Goal: Task Accomplishment & Management: Manage account settings

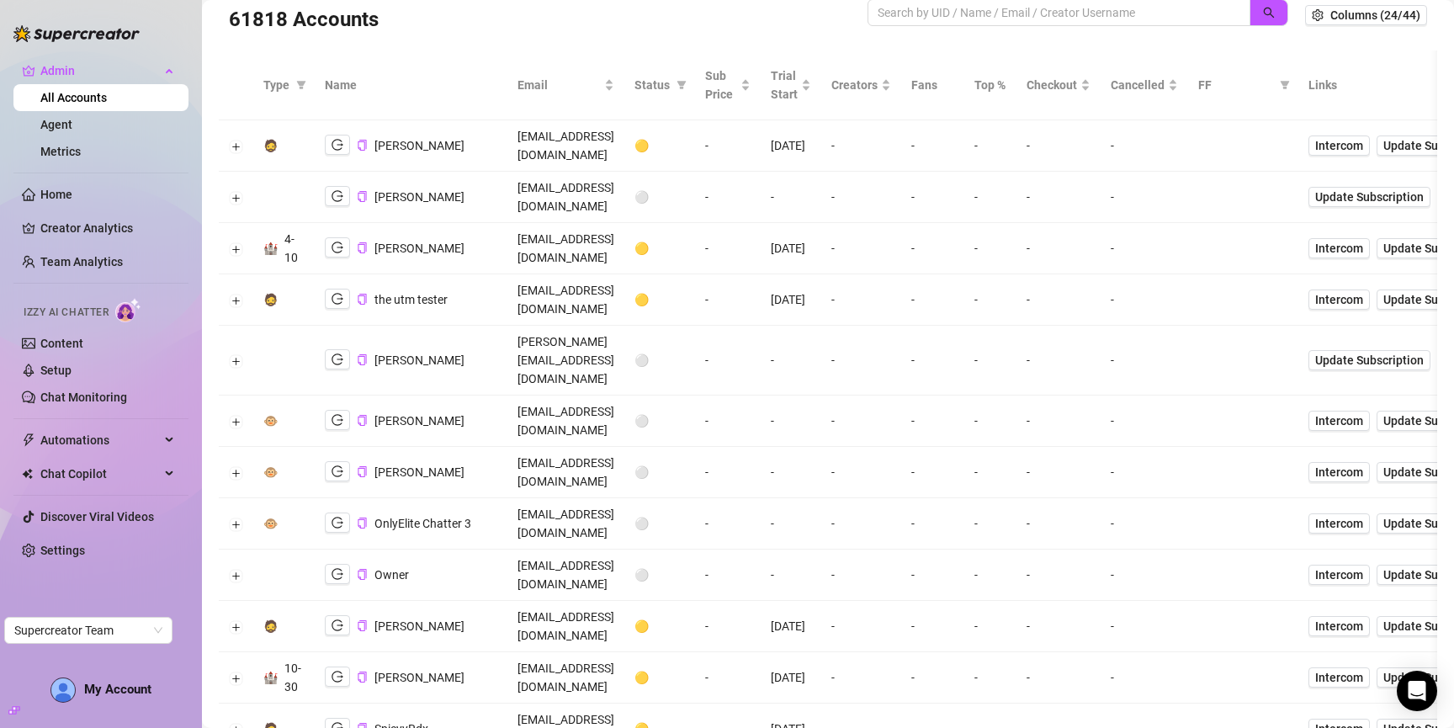
scroll to position [39, 0]
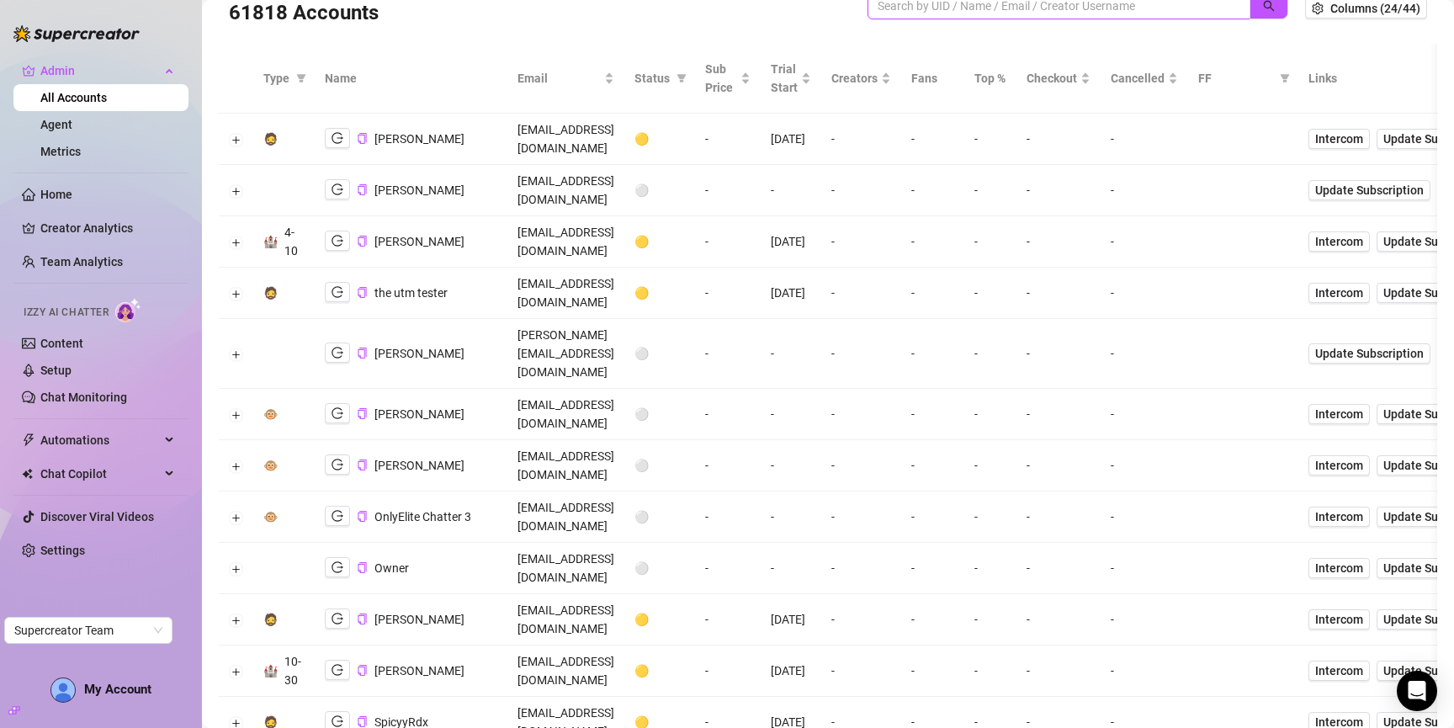
click at [1050, 3] on input "search" at bounding box center [1052, 6] width 349 height 19
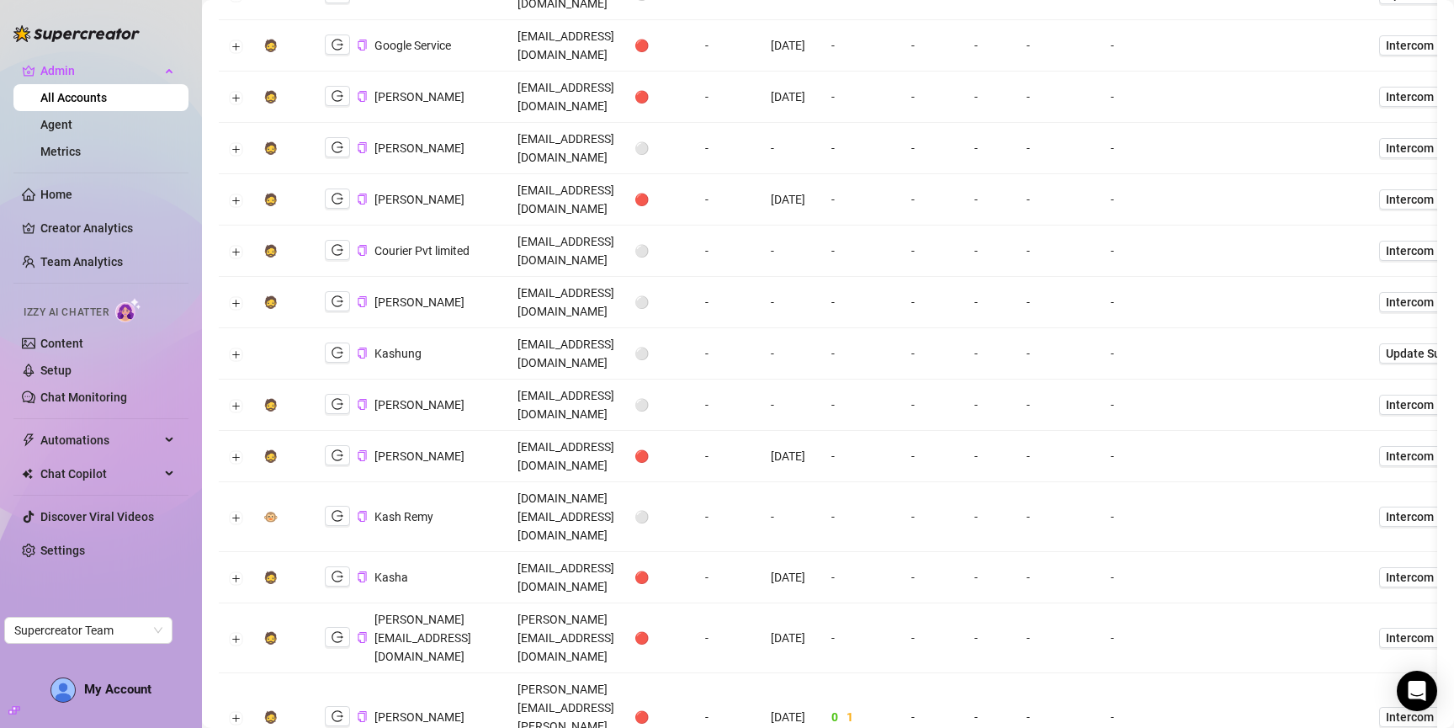
scroll to position [0, 0]
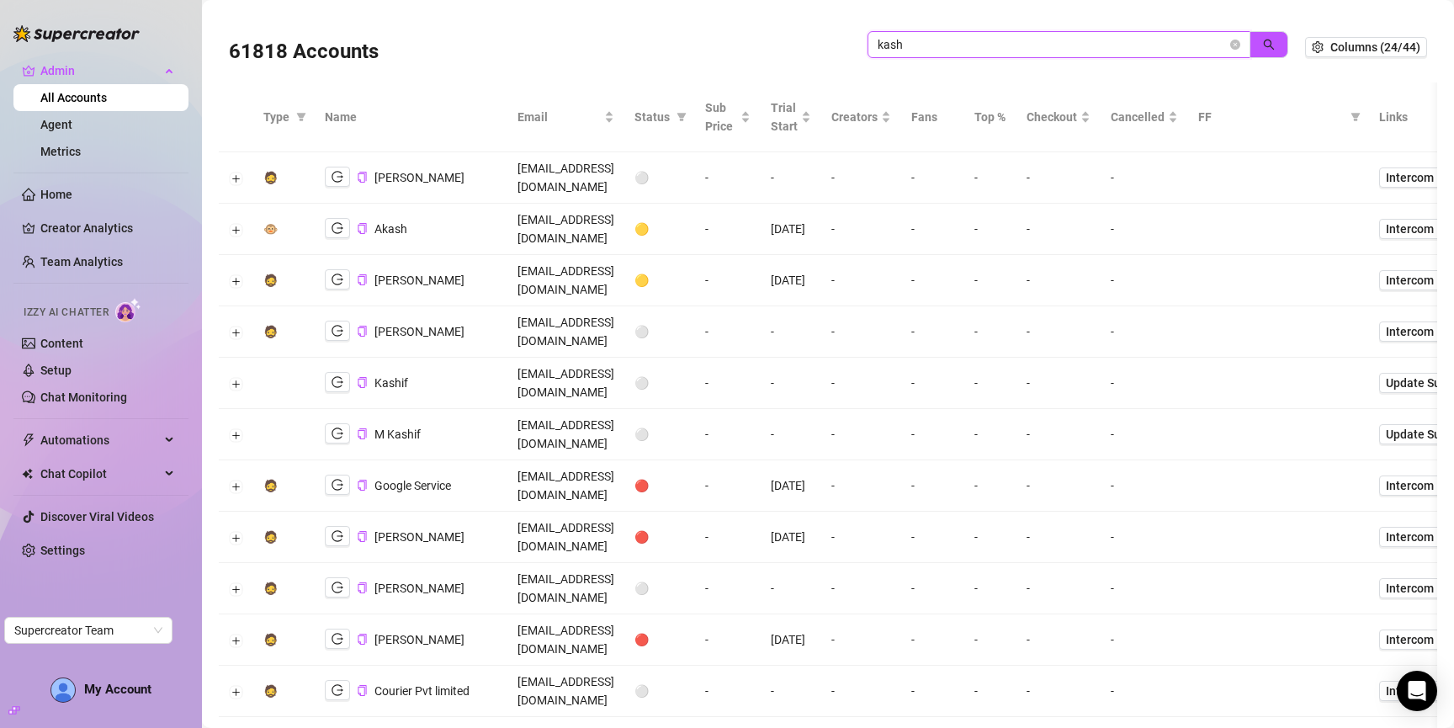
click at [921, 51] on input "kash" at bounding box center [1052, 44] width 349 height 19
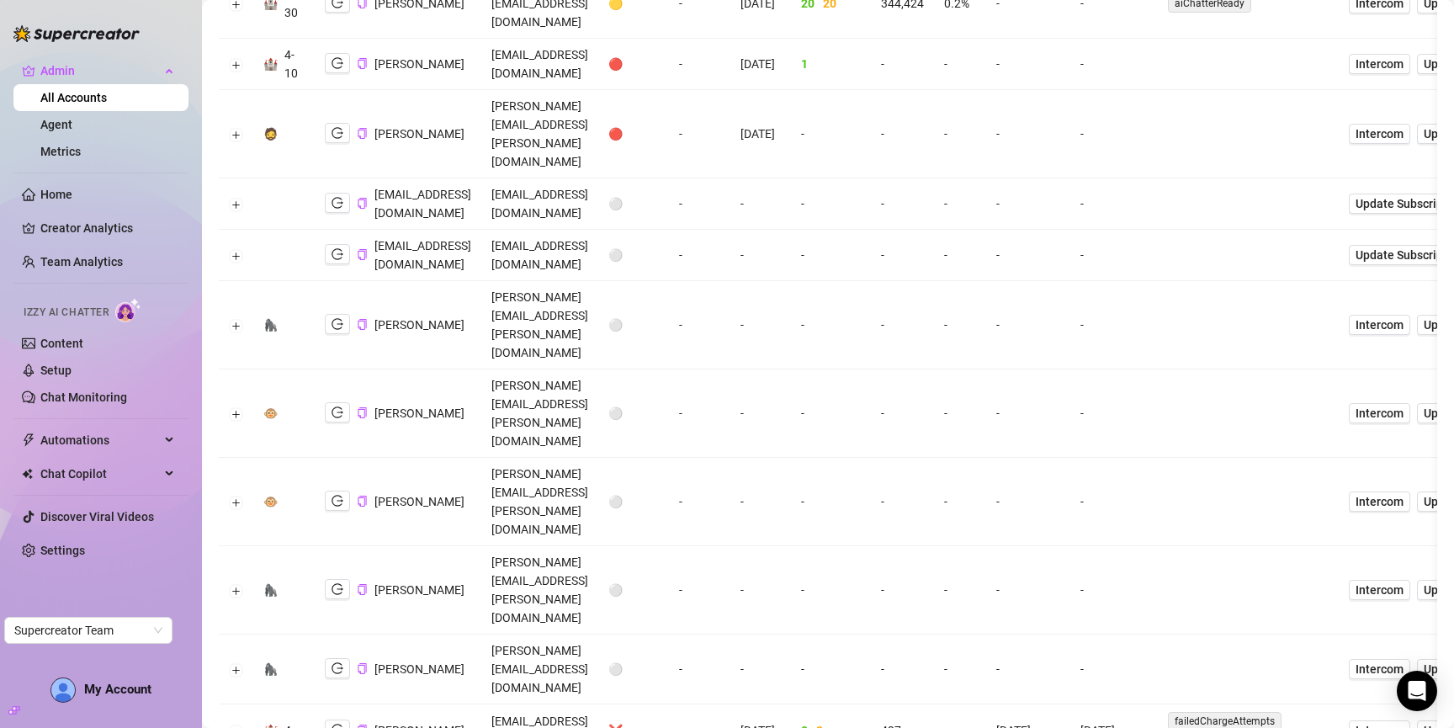
scroll to position [528, 0]
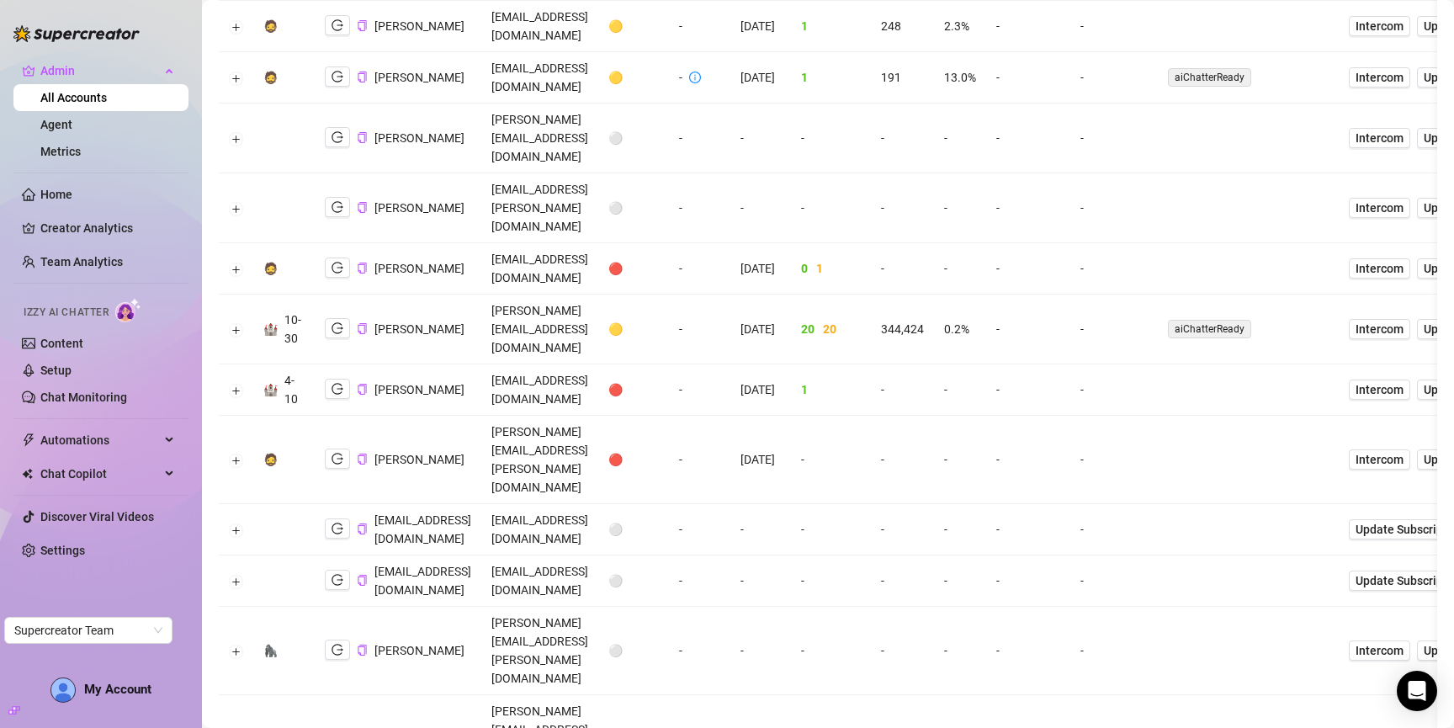
scroll to position [0, 0]
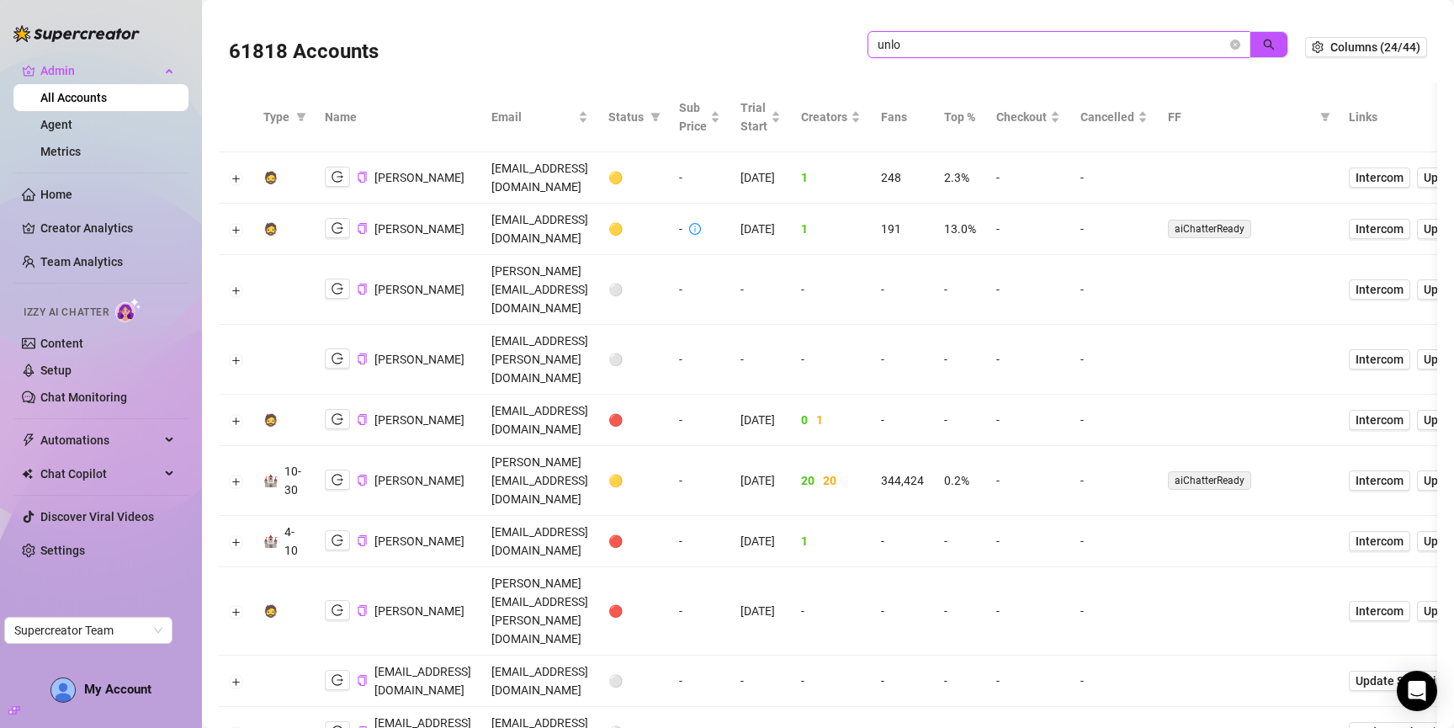
click at [1090, 52] on input "unlo" at bounding box center [1052, 44] width 349 height 19
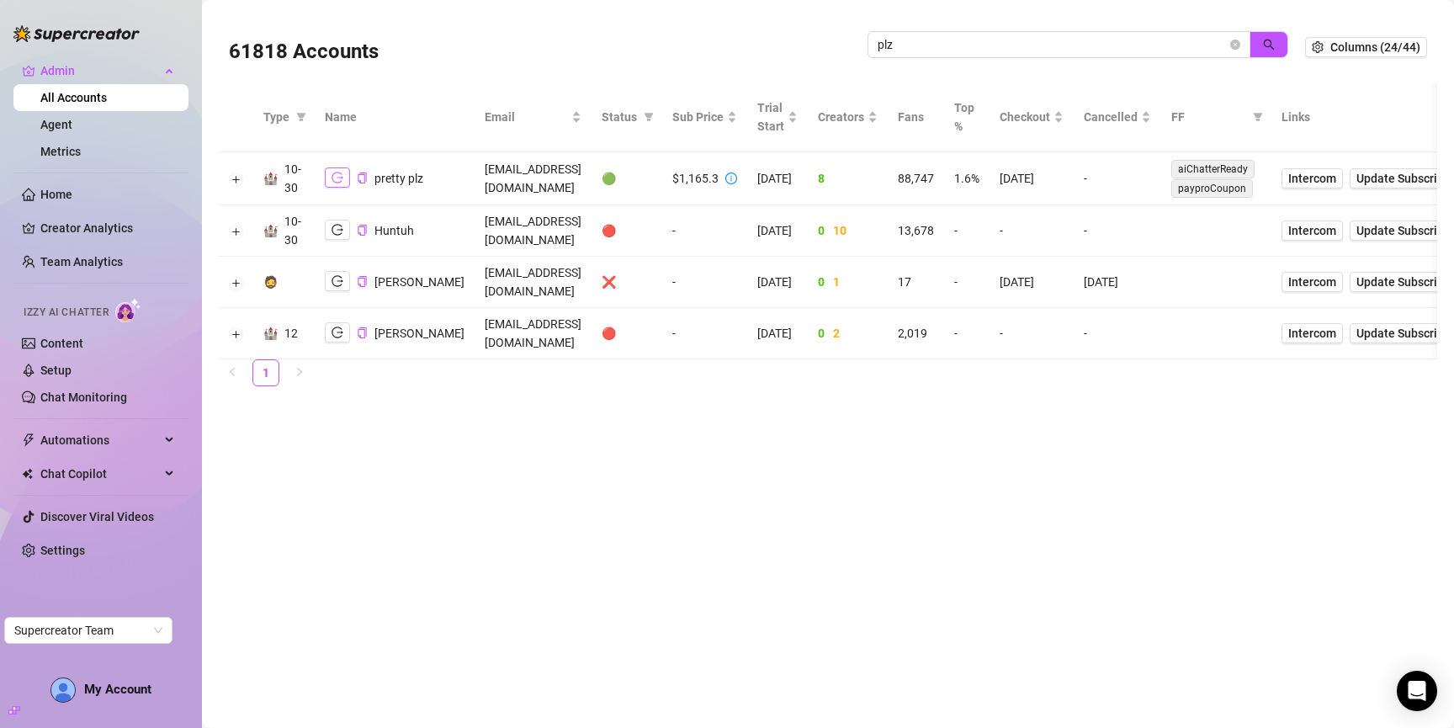
click at [338, 171] on button "button" at bounding box center [337, 177] width 25 height 20
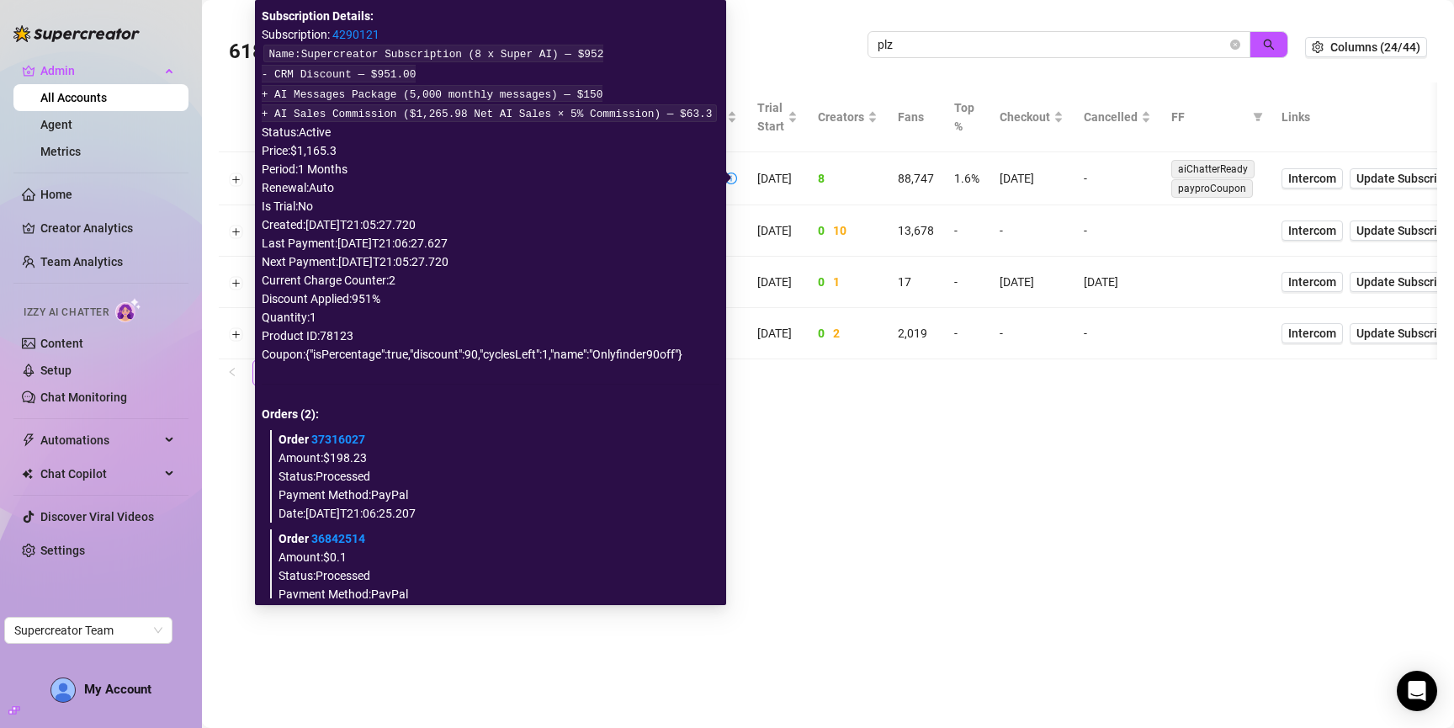
click at [360, 31] on link "4290121" at bounding box center [355, 34] width 47 height 13
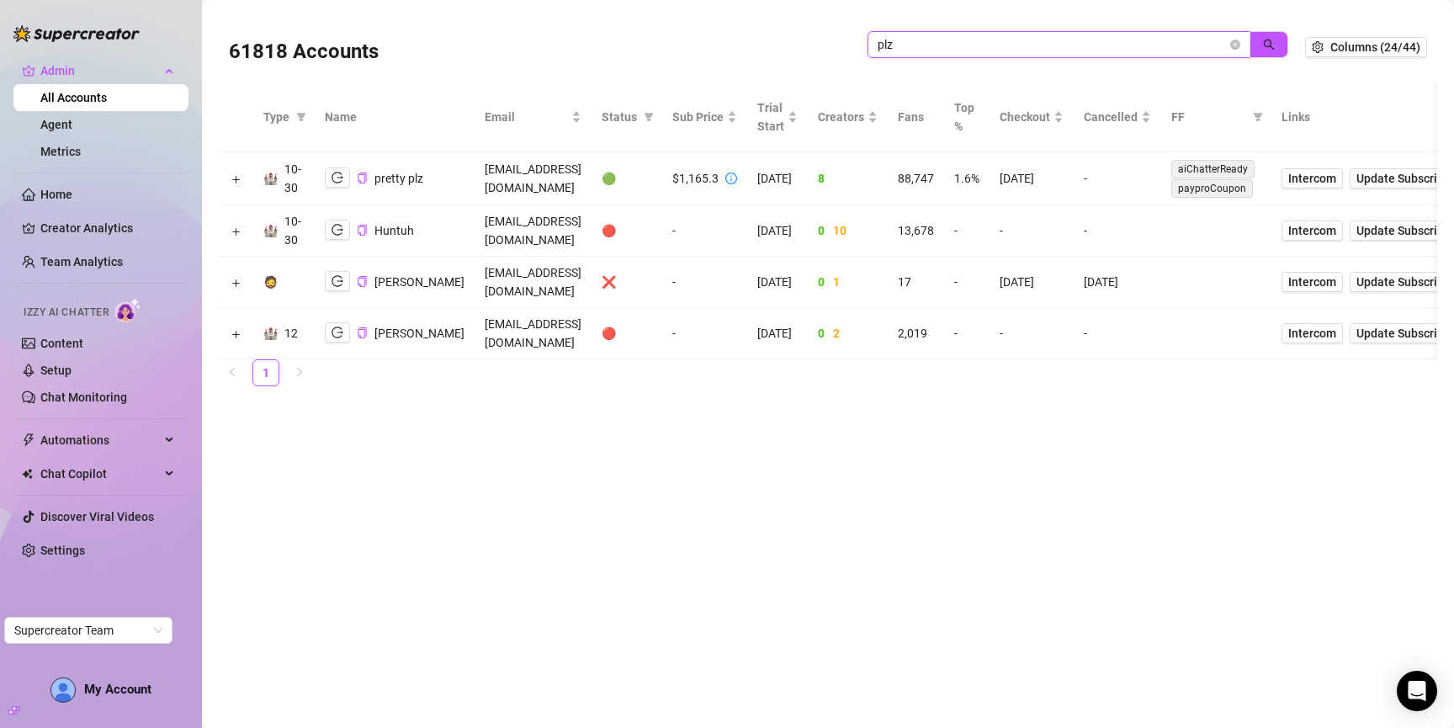
click at [1126, 36] on input "plz" at bounding box center [1052, 44] width 349 height 19
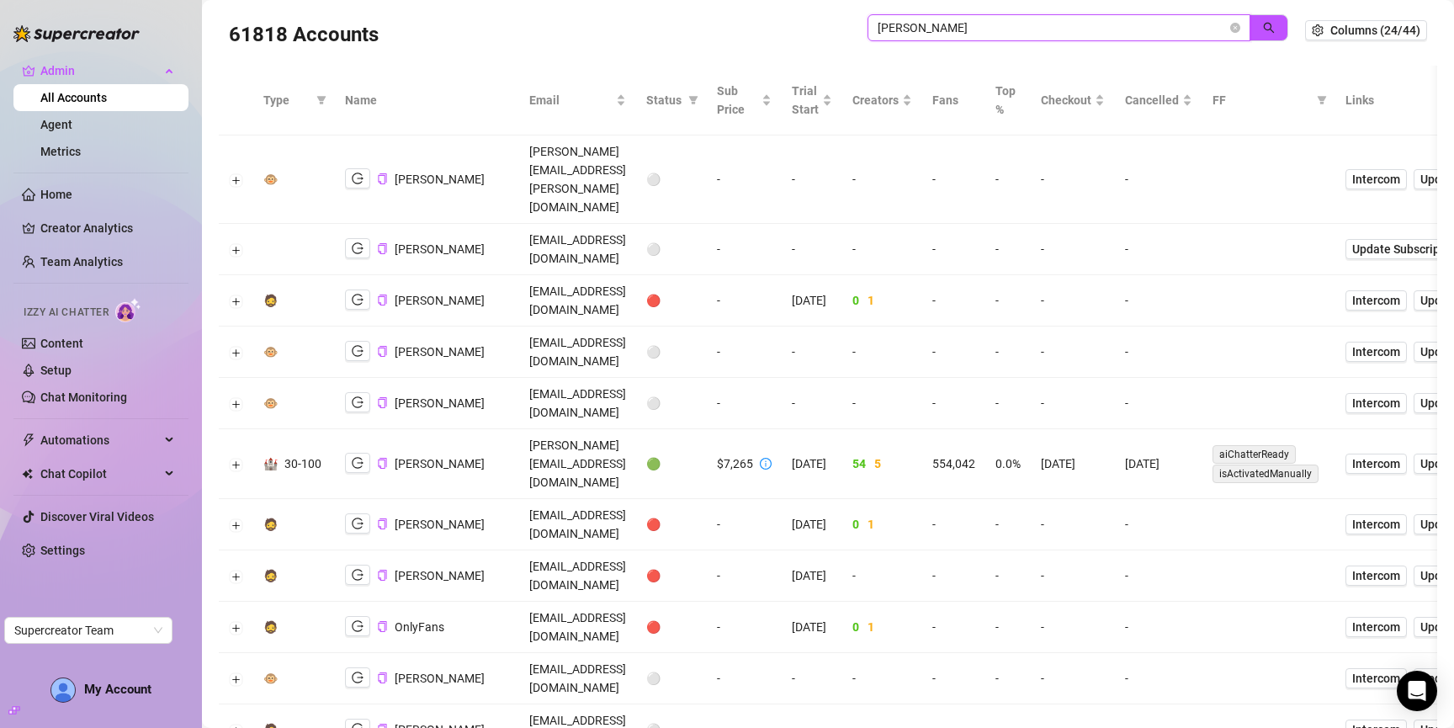
scroll to position [20, 0]
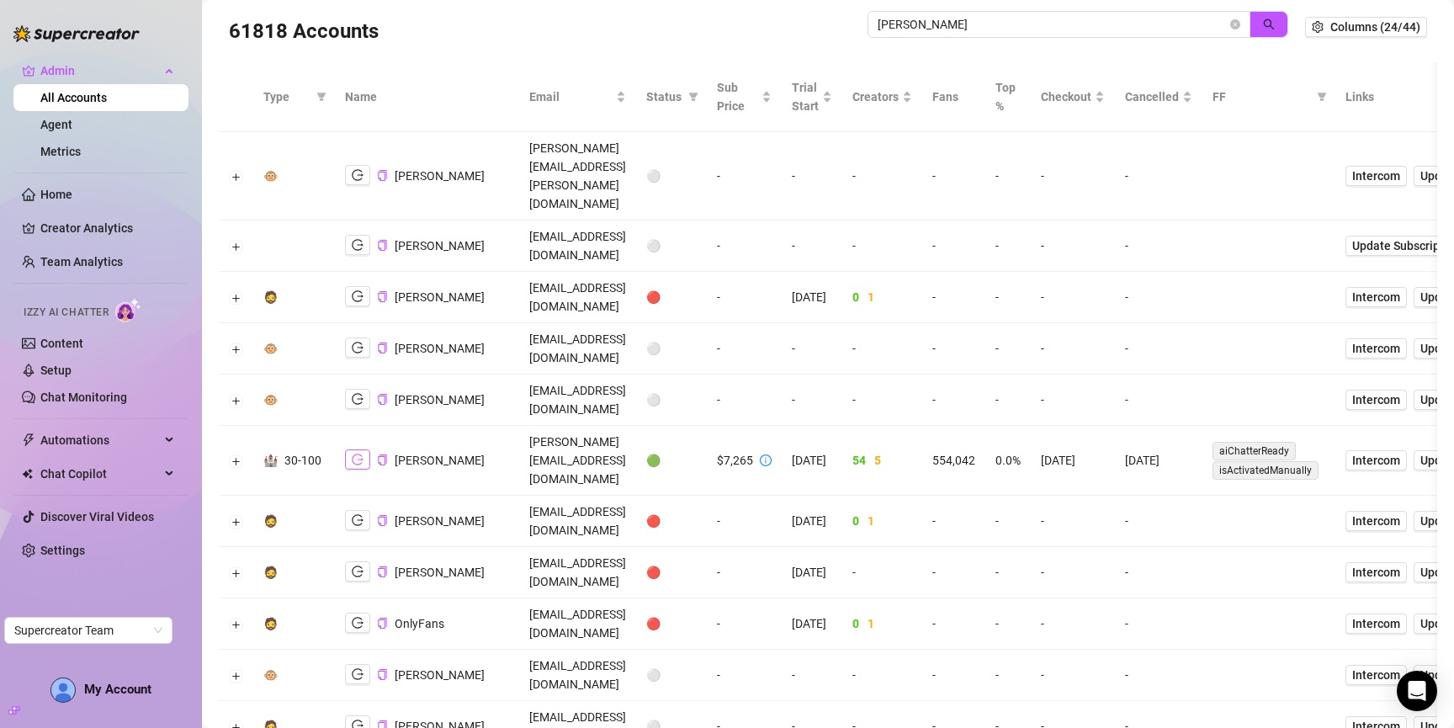
click at [352, 454] on icon "logout" at bounding box center [358, 459] width 12 height 11
click at [1094, 19] on input "[PERSON_NAME]" at bounding box center [1052, 24] width 349 height 19
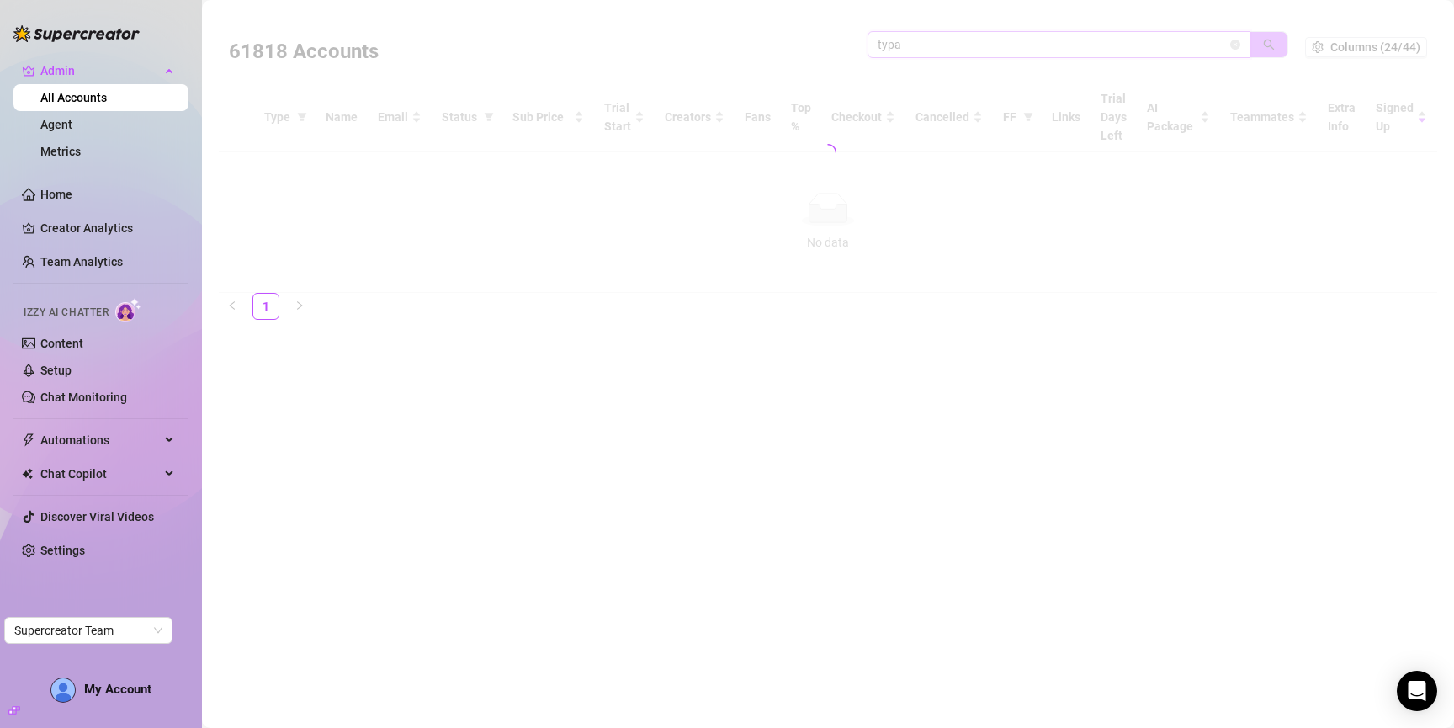
scroll to position [0, 0]
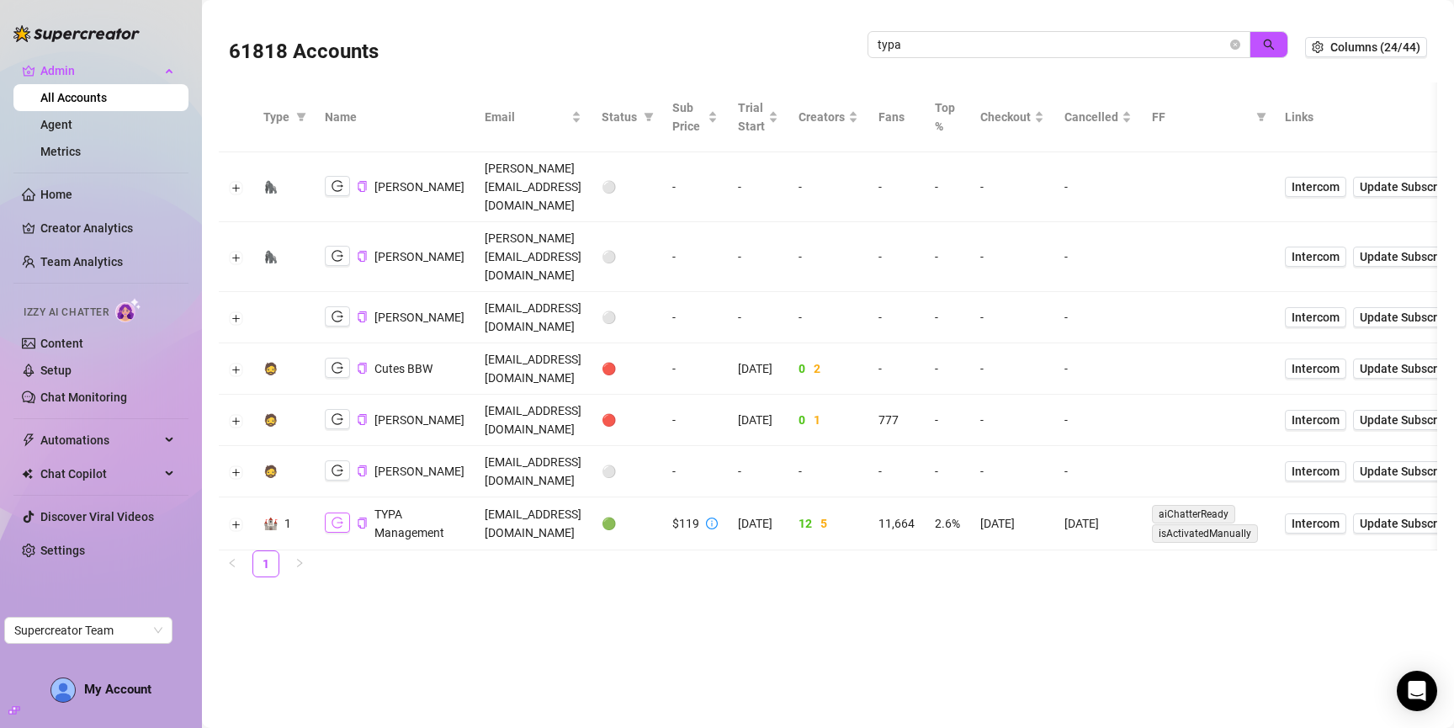
click at [340, 517] on icon "logout" at bounding box center [338, 523] width 12 height 12
click at [234, 518] on button "Expand row" at bounding box center [236, 524] width 13 height 13
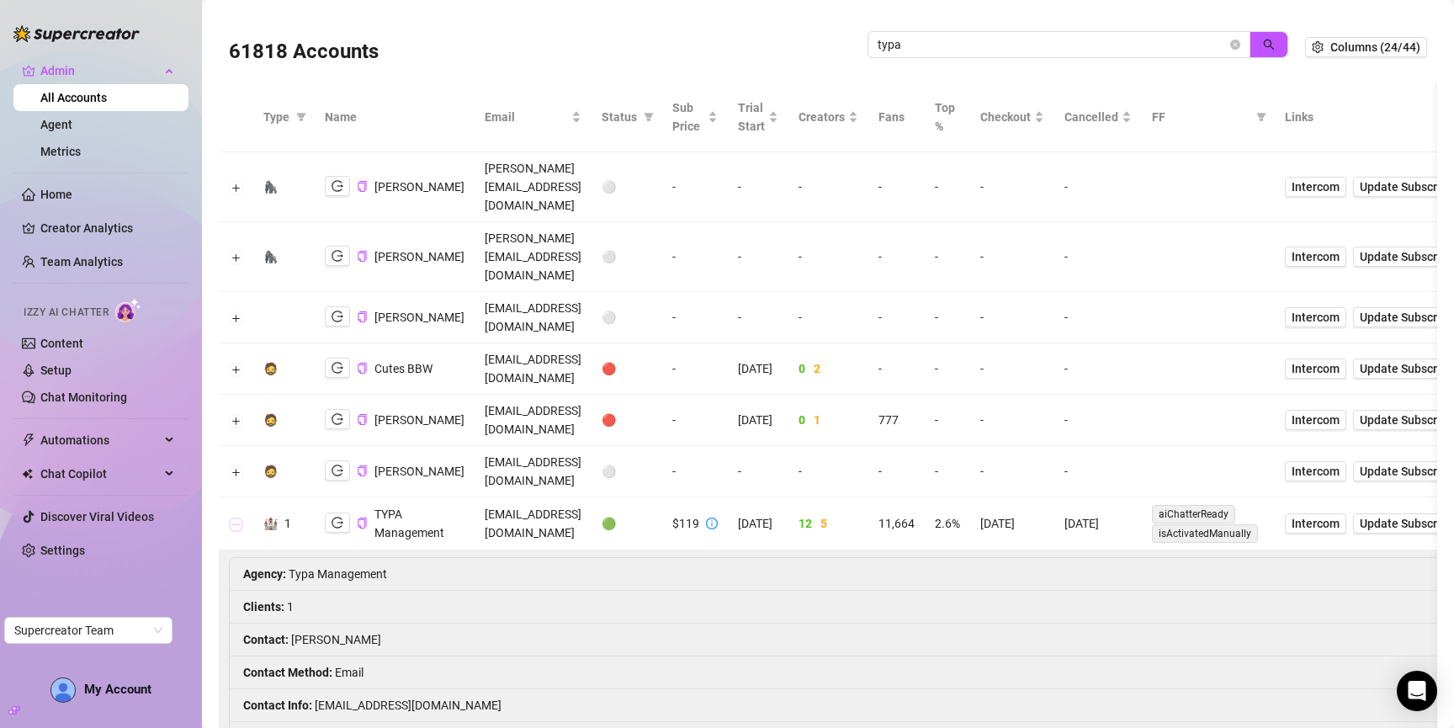
scroll to position [380, 0]
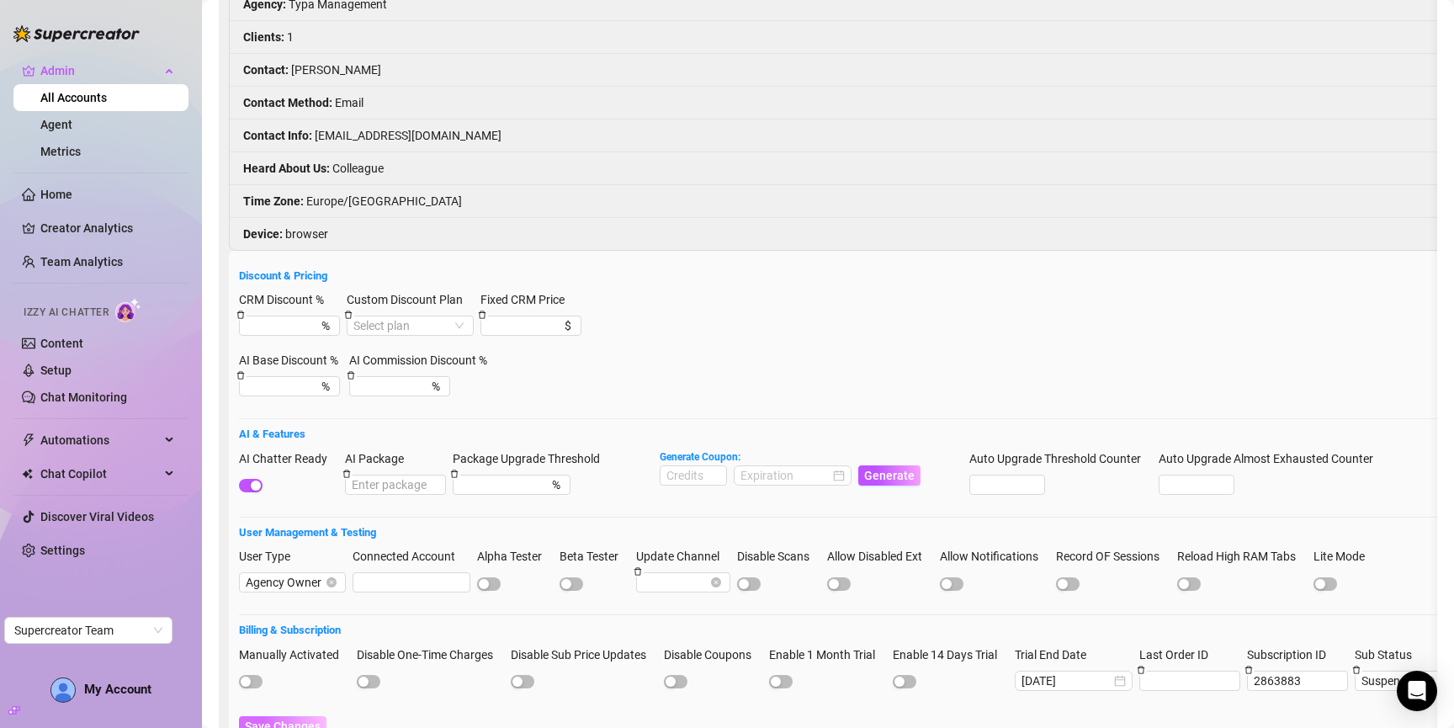
click at [283, 719] on span "Save Changes" at bounding box center [283, 725] width 76 height 13
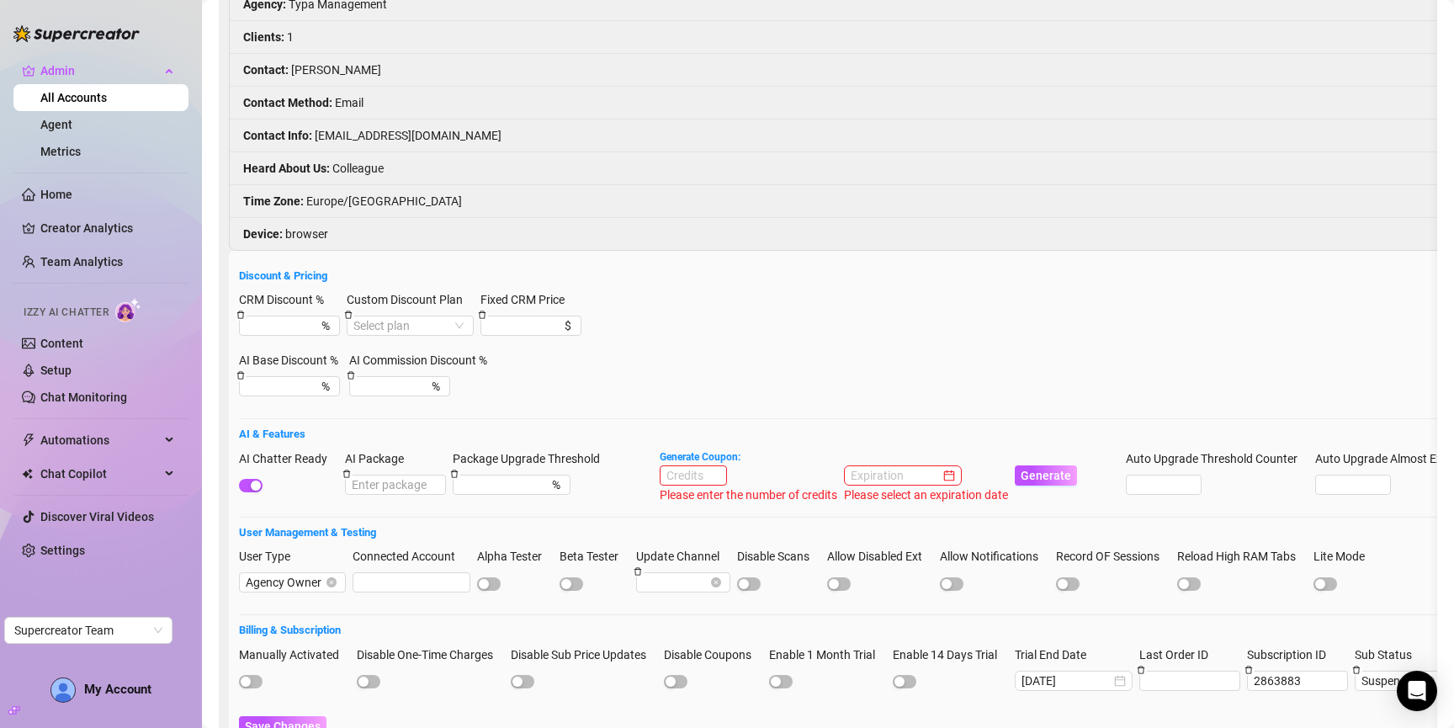
scroll to position [0, 0]
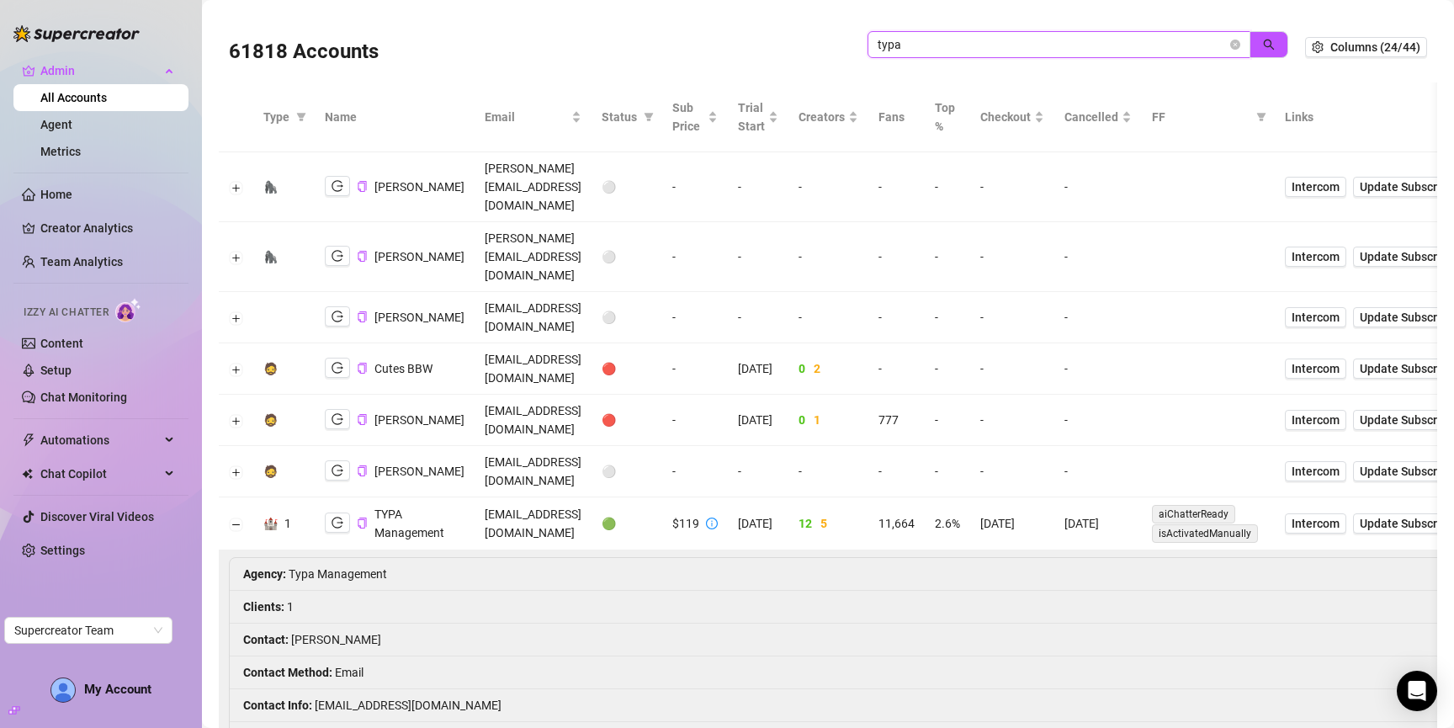
click at [1054, 44] on input "typa" at bounding box center [1052, 44] width 349 height 19
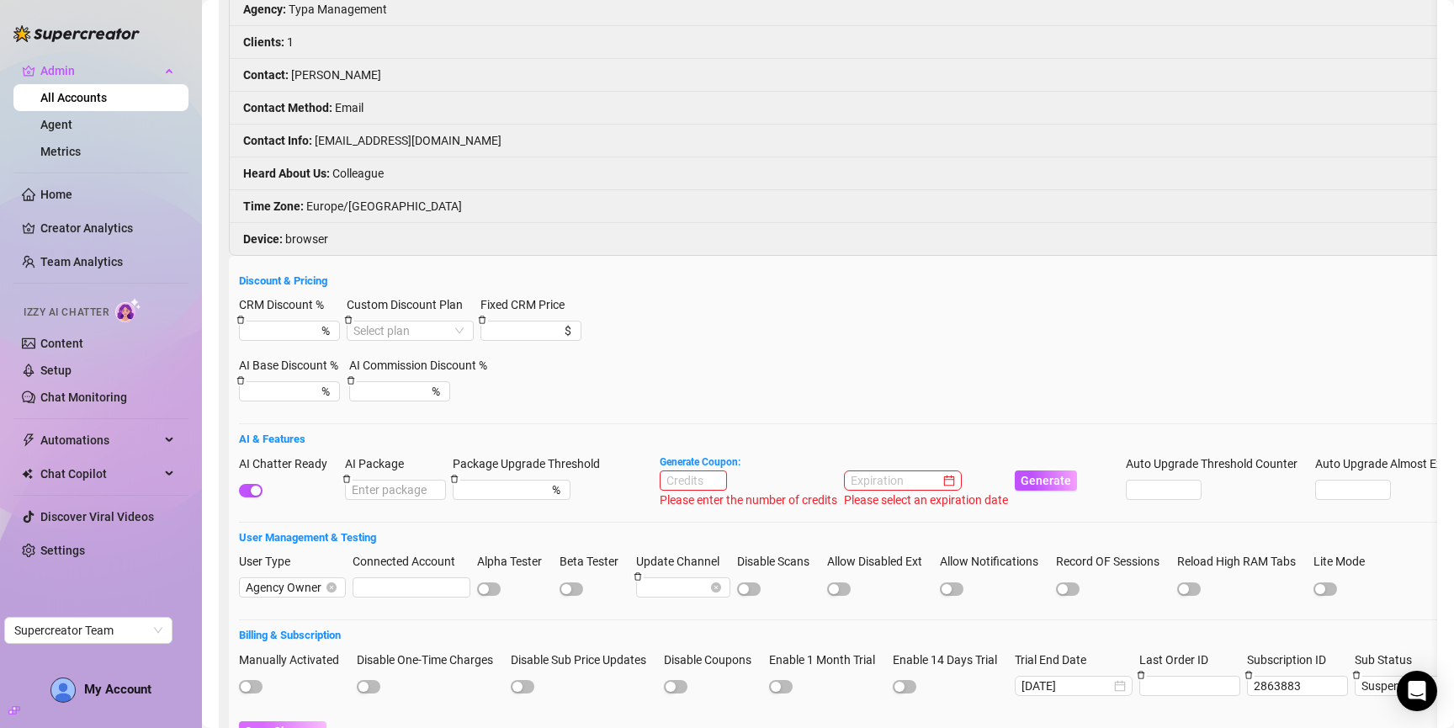
type input "fesh"
click at [291, 725] on span "Save Changes" at bounding box center [283, 731] width 76 height 13
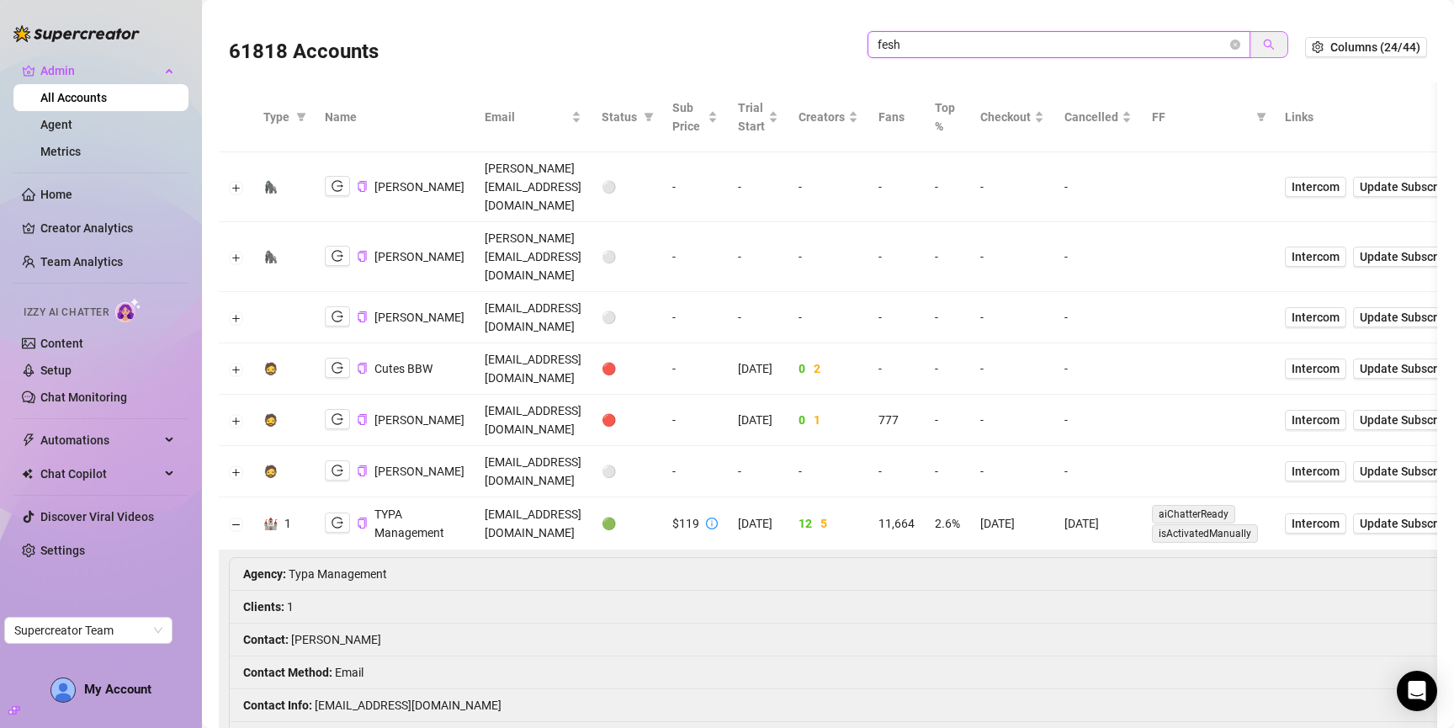
click at [1263, 39] on icon "search" at bounding box center [1269, 45] width 12 height 12
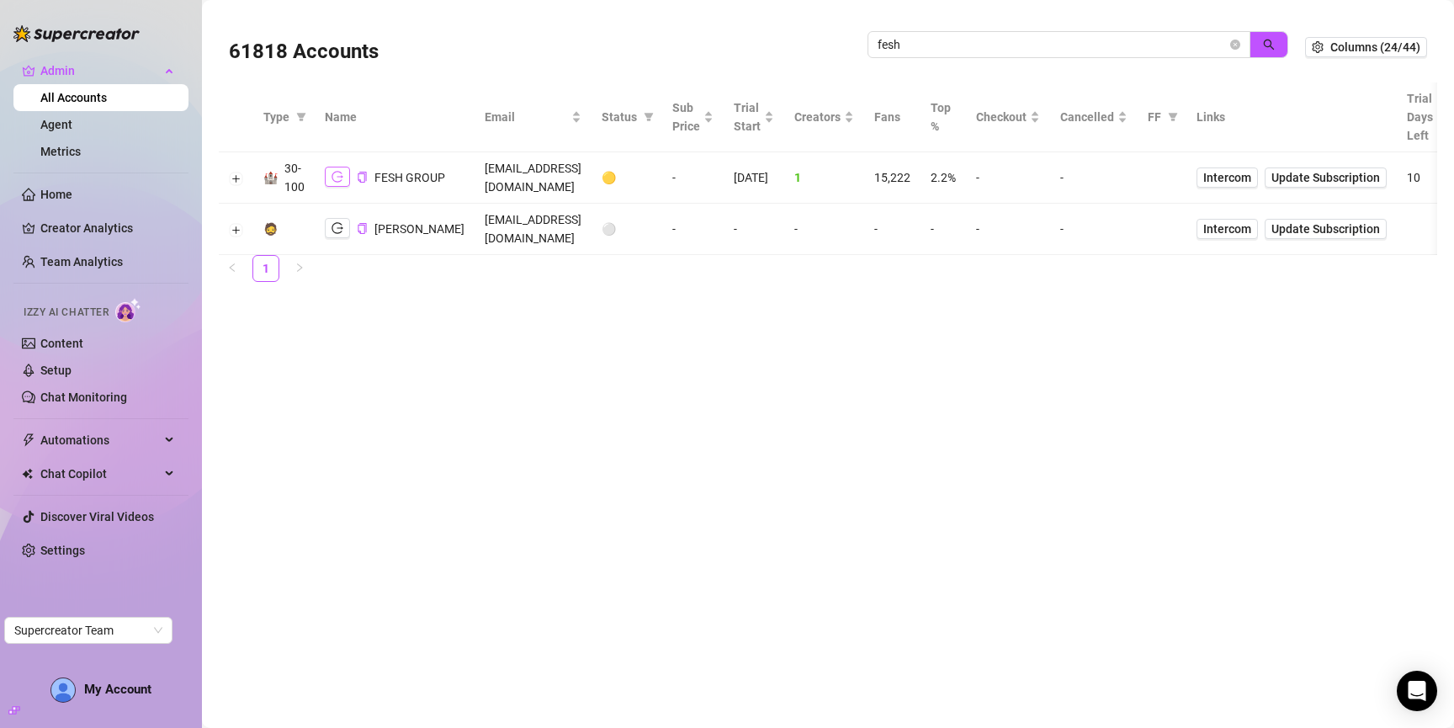
click at [337, 178] on icon "logout" at bounding box center [338, 177] width 12 height 12
click at [1239, 46] on icon "close-circle" at bounding box center [1235, 45] width 10 height 10
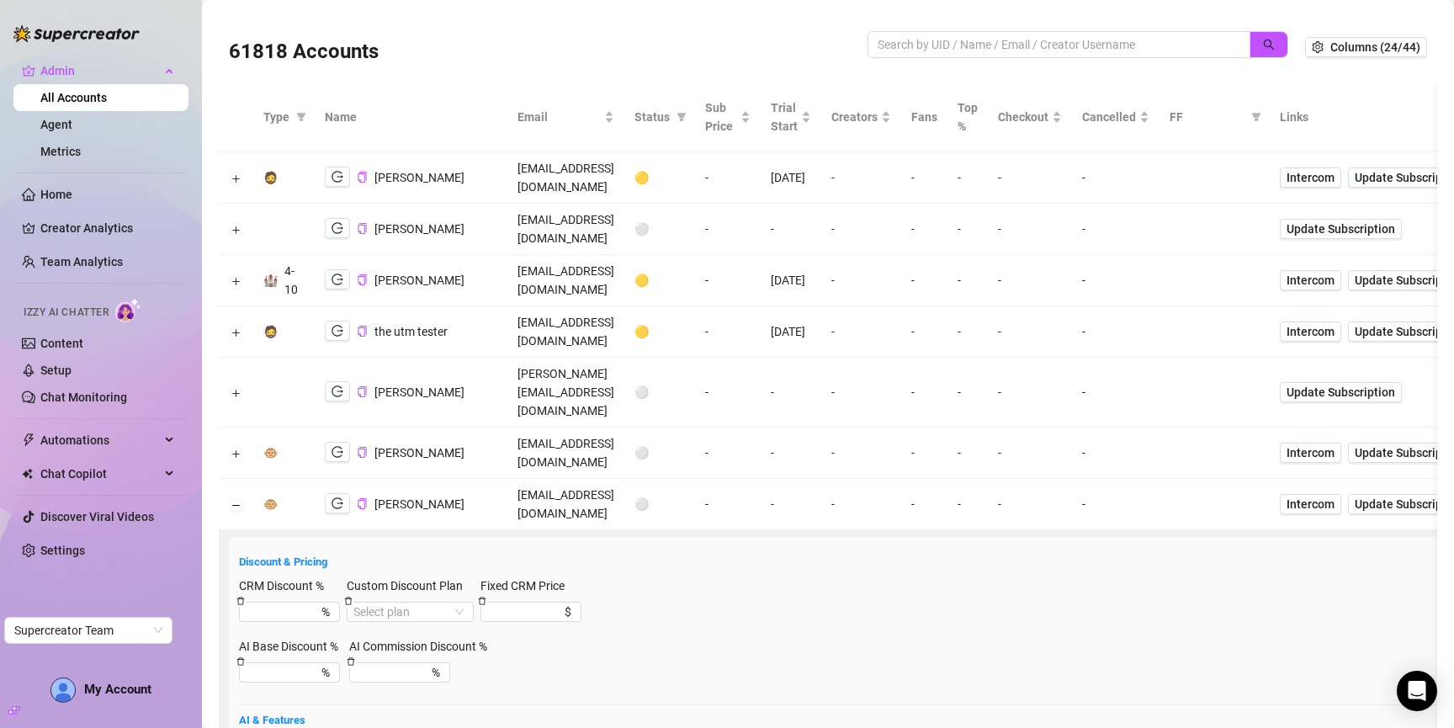
click at [237, 479] on td at bounding box center [236, 504] width 35 height 51
click at [236, 498] on button "Collapse row" at bounding box center [236, 504] width 13 height 13
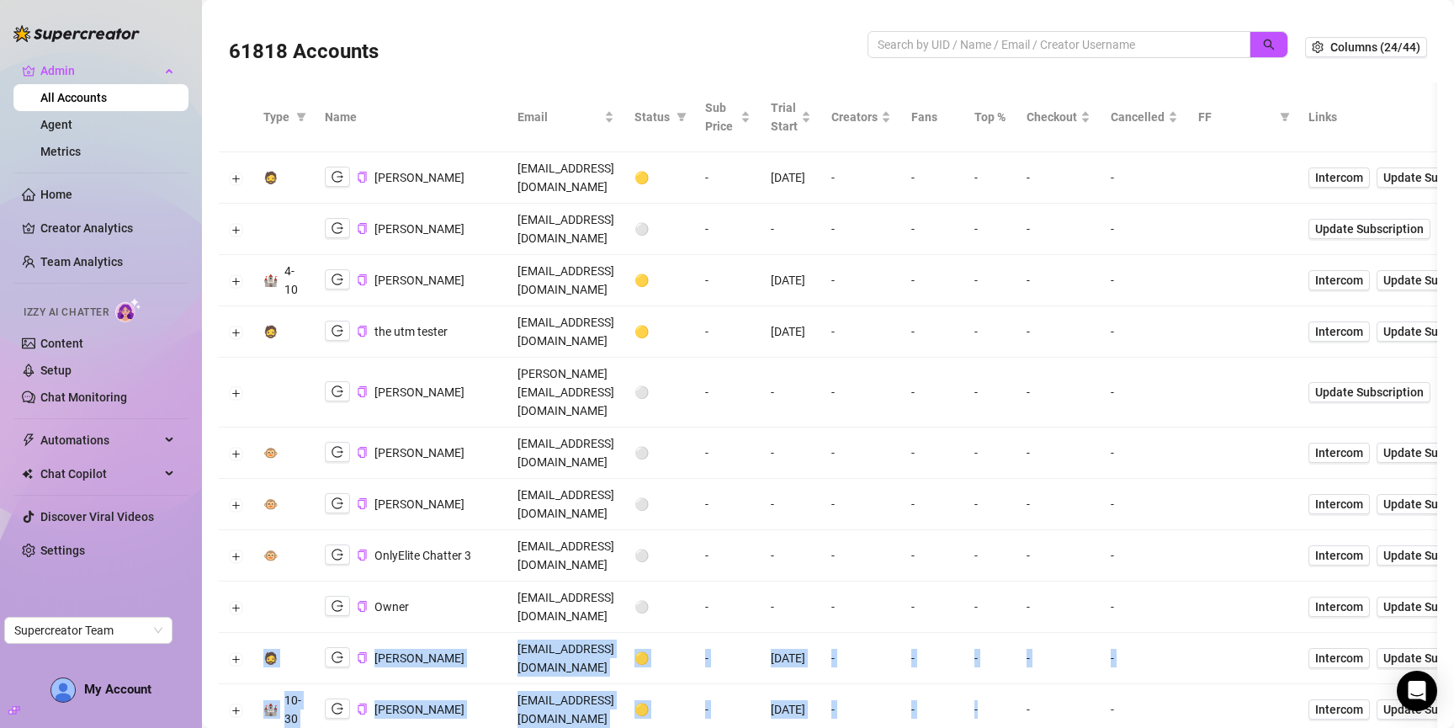
drag, startPoint x: 1453, startPoint y: 487, endPoint x: 1356, endPoint y: 155, distance: 346.4
click at [1452, 486] on div "61818 Accounts Columns (24/44) Type Name Email Status Sub Price Trial Start Cre…" at bounding box center [828, 364] width 1252 height 728
click at [964, 684] on td "-" at bounding box center [932, 709] width 63 height 51
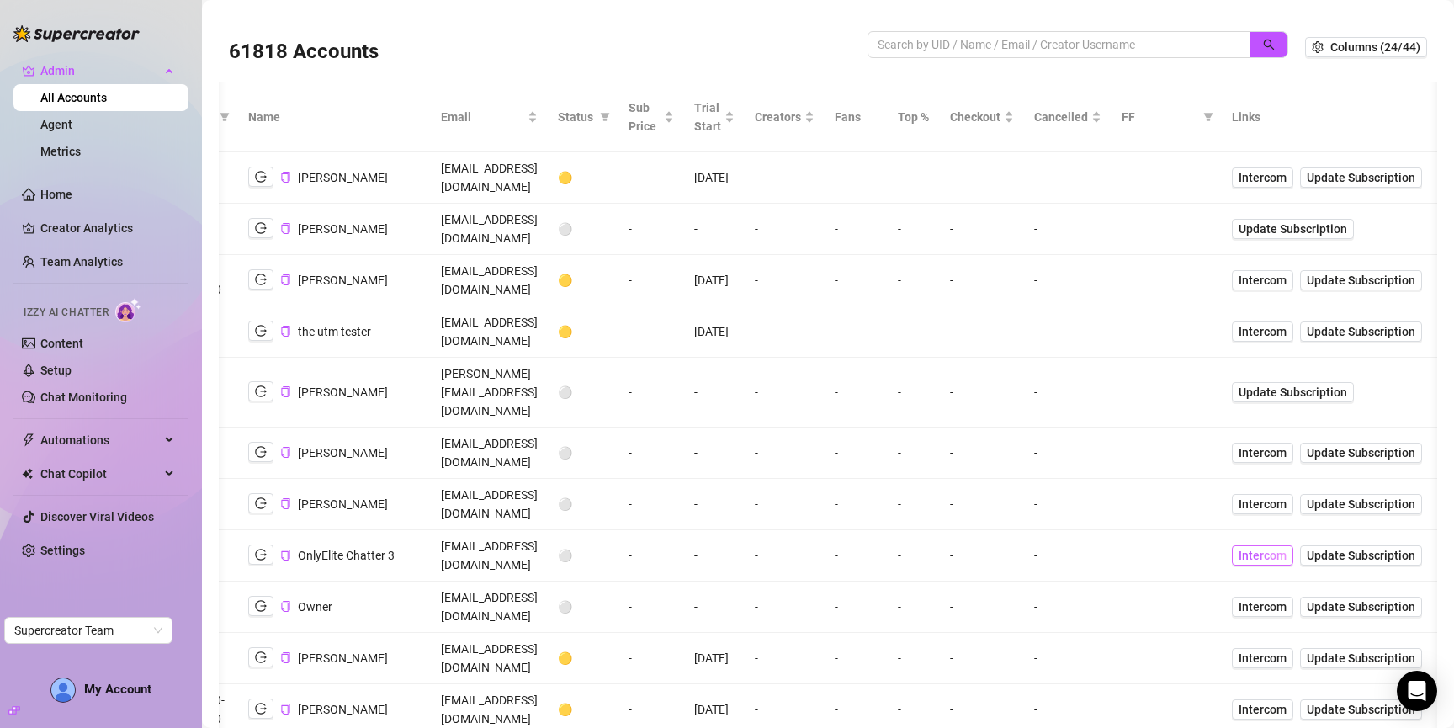
drag, startPoint x: 1453, startPoint y: 496, endPoint x: 1325, endPoint y: 428, distance: 144.5
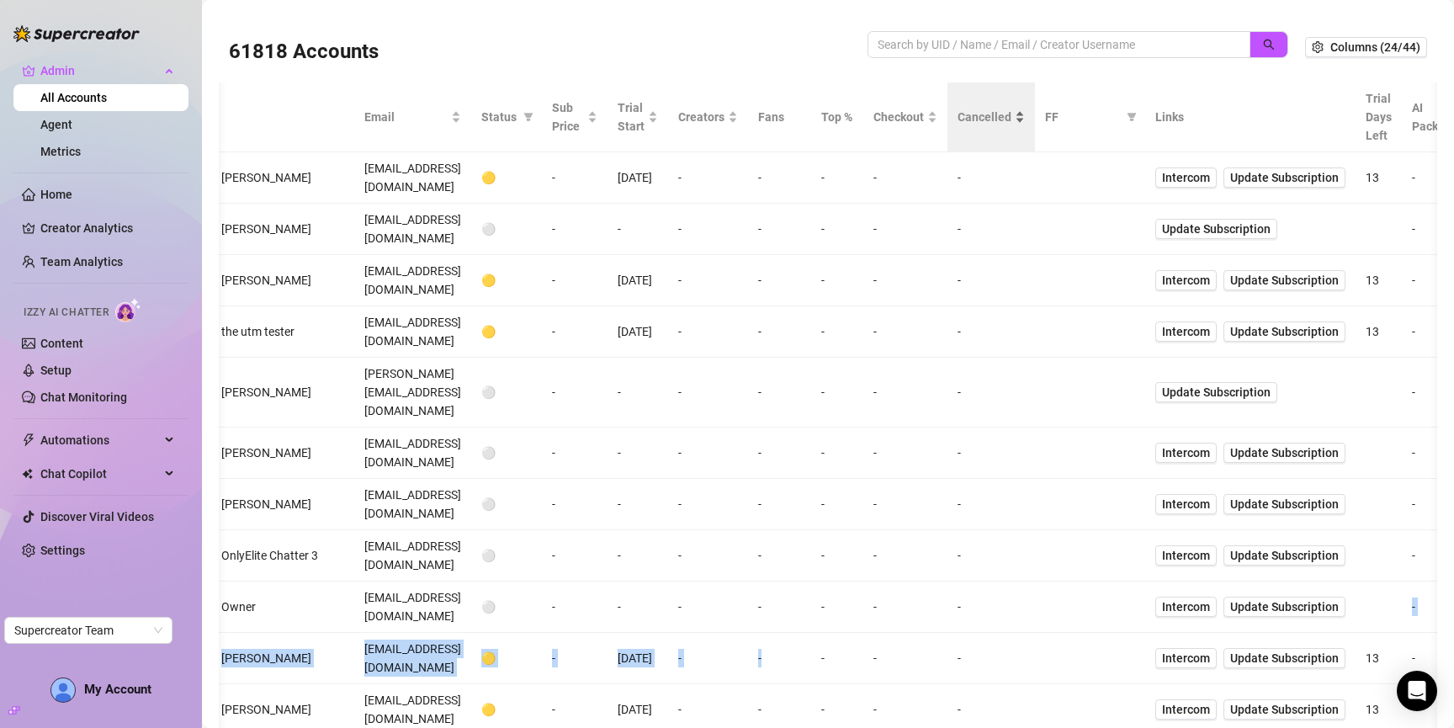
click at [1145, 306] on td at bounding box center [1090, 331] width 110 height 51
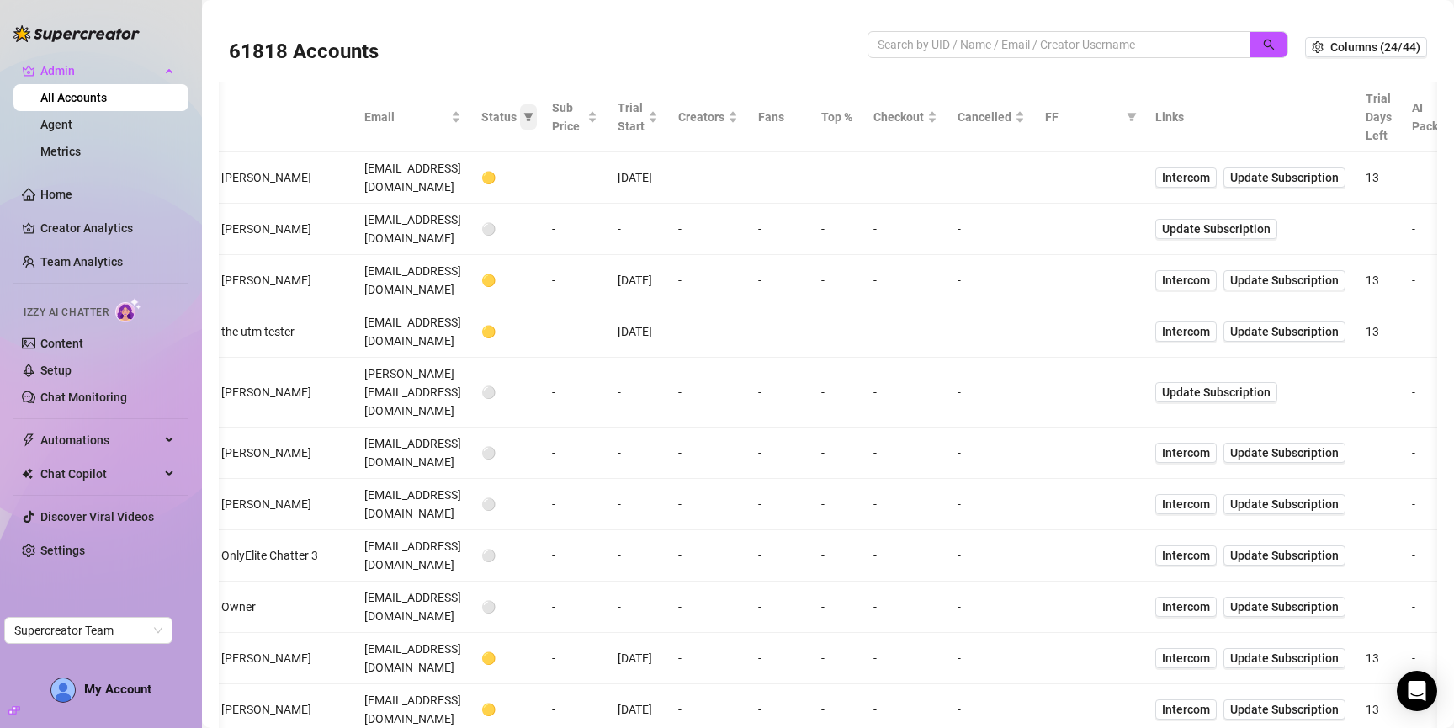
click at [534, 115] on icon "filter" at bounding box center [528, 117] width 9 height 8
click at [597, 177] on span "🟡 Trial" at bounding box center [585, 176] width 45 height 13
checkbox input "true"
click at [637, 291] on span "OK" at bounding box center [642, 290] width 16 height 13
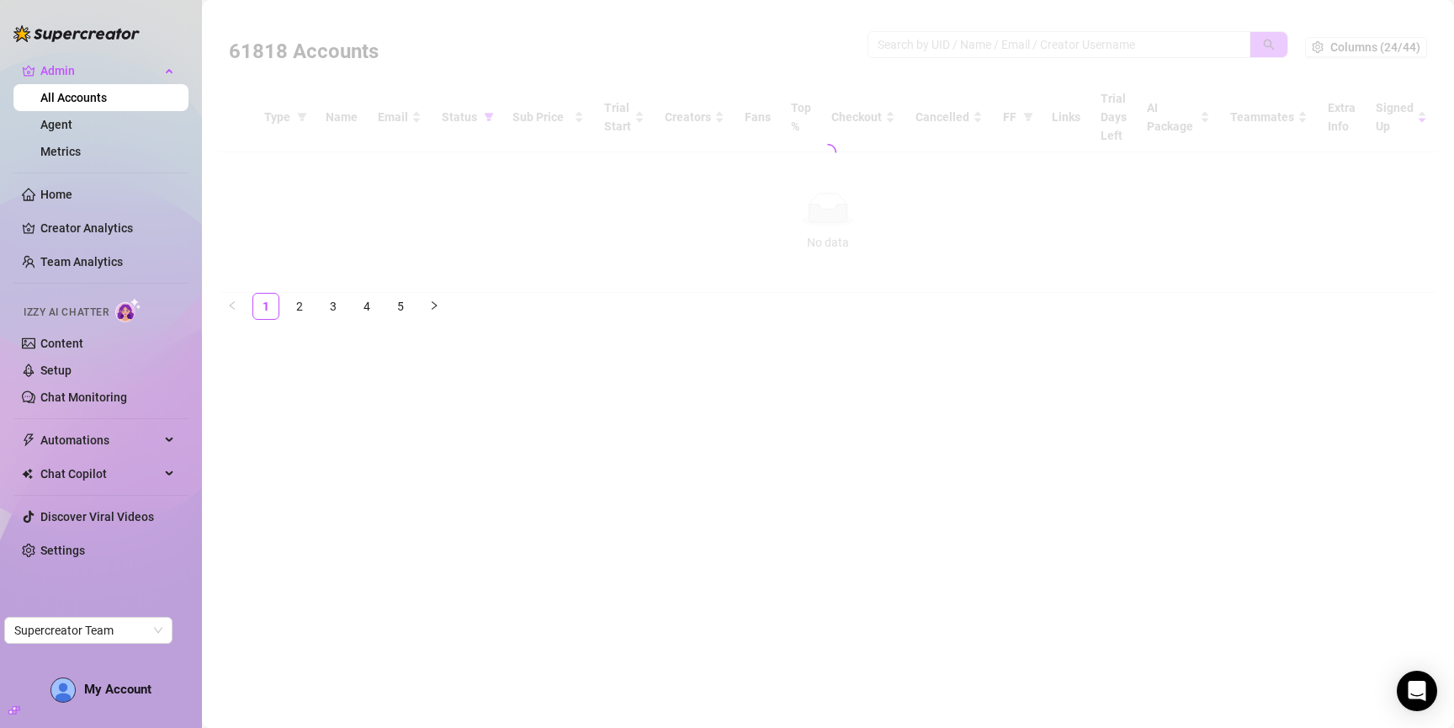
scroll to position [0, 0]
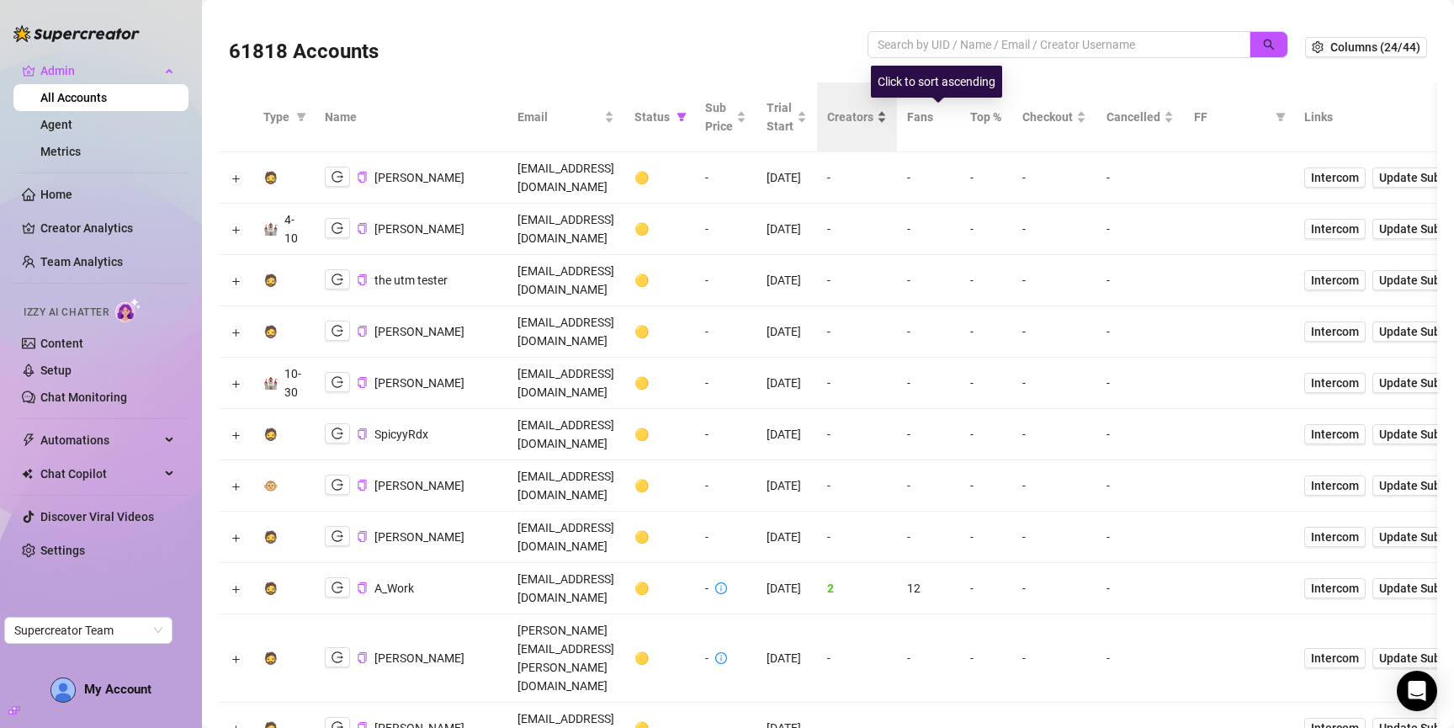
click at [873, 119] on span "Creators" at bounding box center [850, 117] width 46 height 19
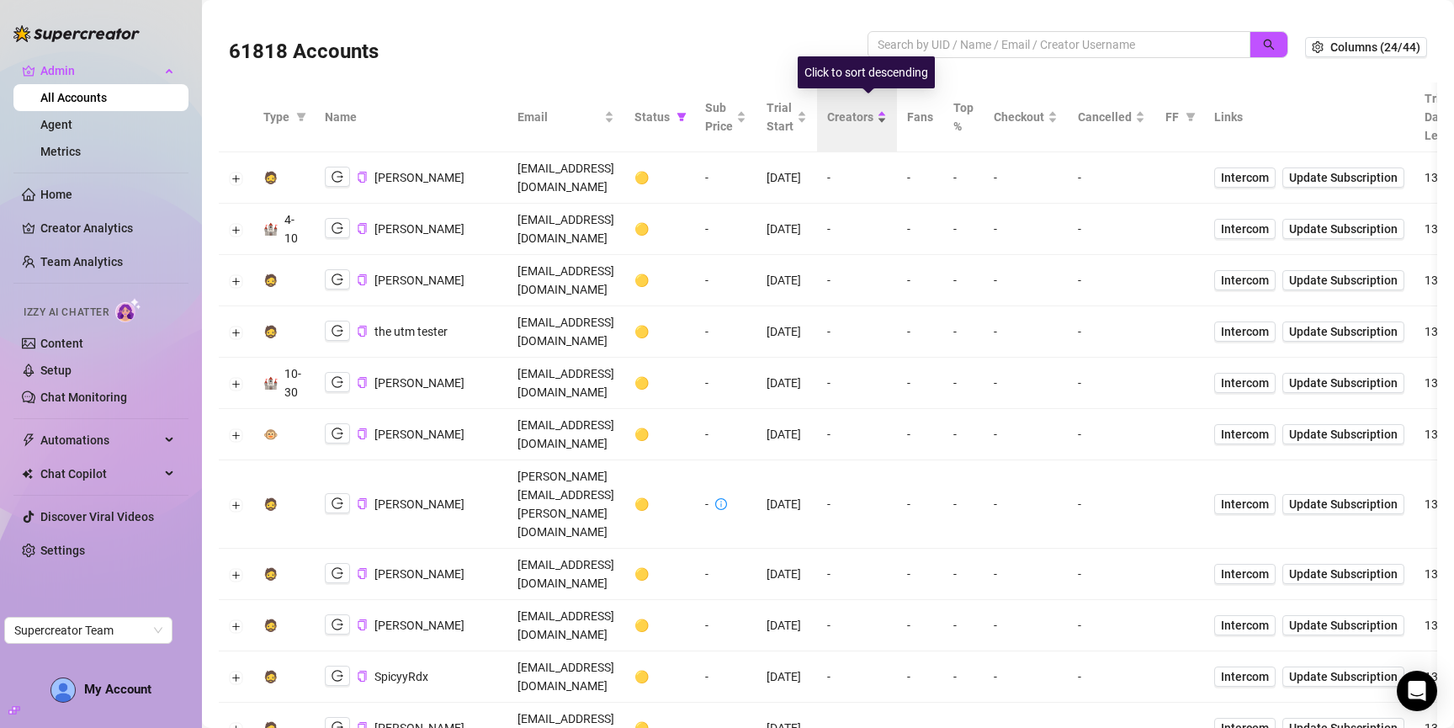
click at [873, 114] on span "Creators" at bounding box center [850, 117] width 46 height 19
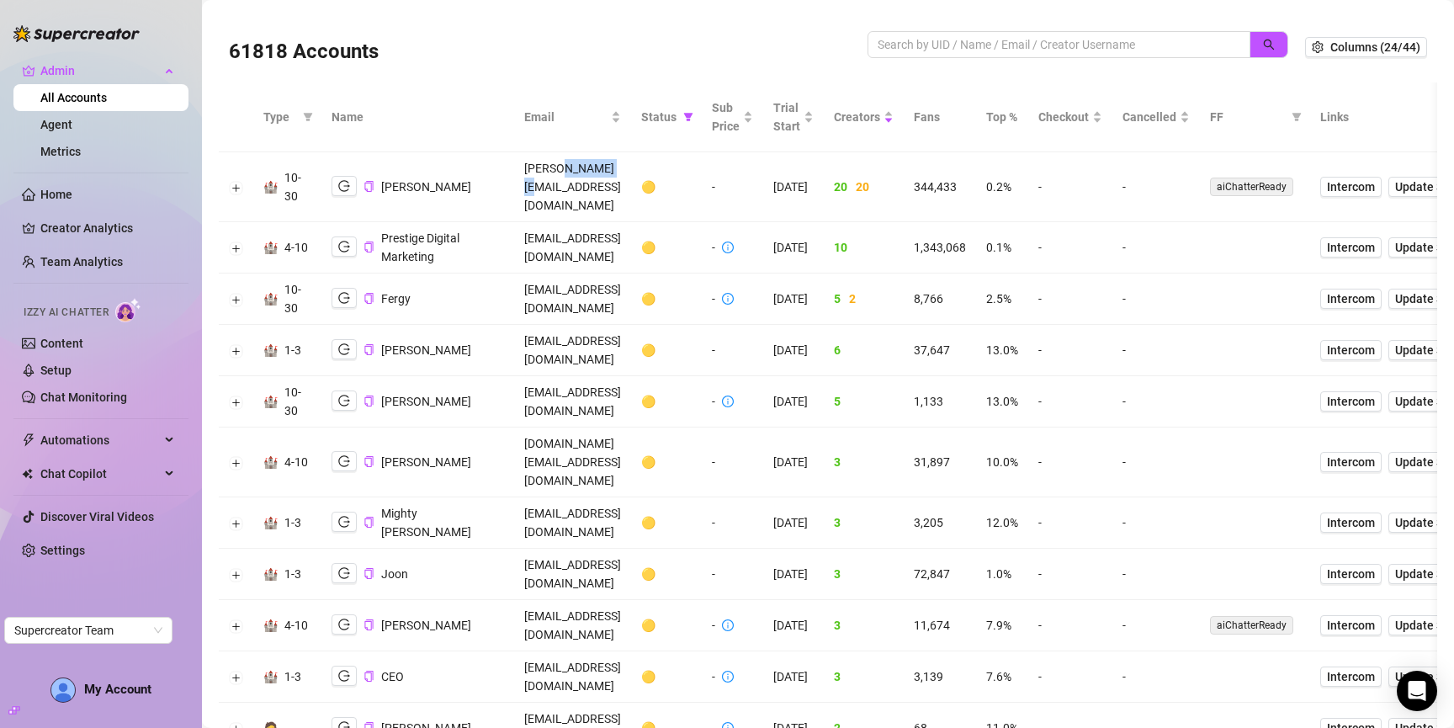
drag, startPoint x: 531, startPoint y: 178, endPoint x: 587, endPoint y: 178, distance: 56.4
click at [587, 178] on td "[PERSON_NAME][EMAIL_ADDRESS][DOMAIN_NAME]" at bounding box center [572, 187] width 117 height 70
click at [558, 175] on td "[PERSON_NAME][EMAIL_ADDRESS][DOMAIN_NAME]" at bounding box center [572, 187] width 117 height 70
click at [1116, 40] on input "search" at bounding box center [1052, 44] width 349 height 19
type input "dc"
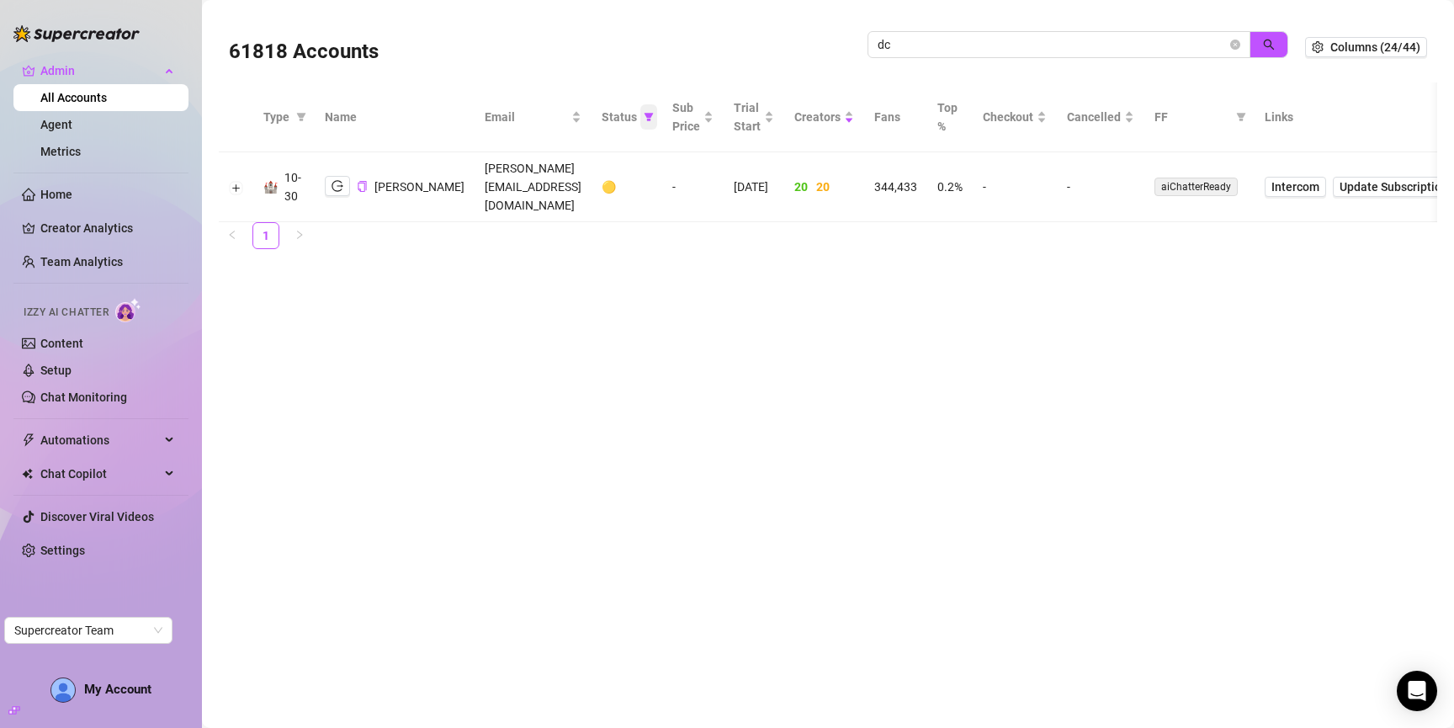
click at [644, 115] on icon "filter" at bounding box center [649, 117] width 10 height 10
drag, startPoint x: 560, startPoint y: 204, endPoint x: 560, endPoint y: 188, distance: 15.2
click at [560, 202] on span "🟢 Active" at bounding box center [548, 203] width 56 height 13
checkbox input "true"
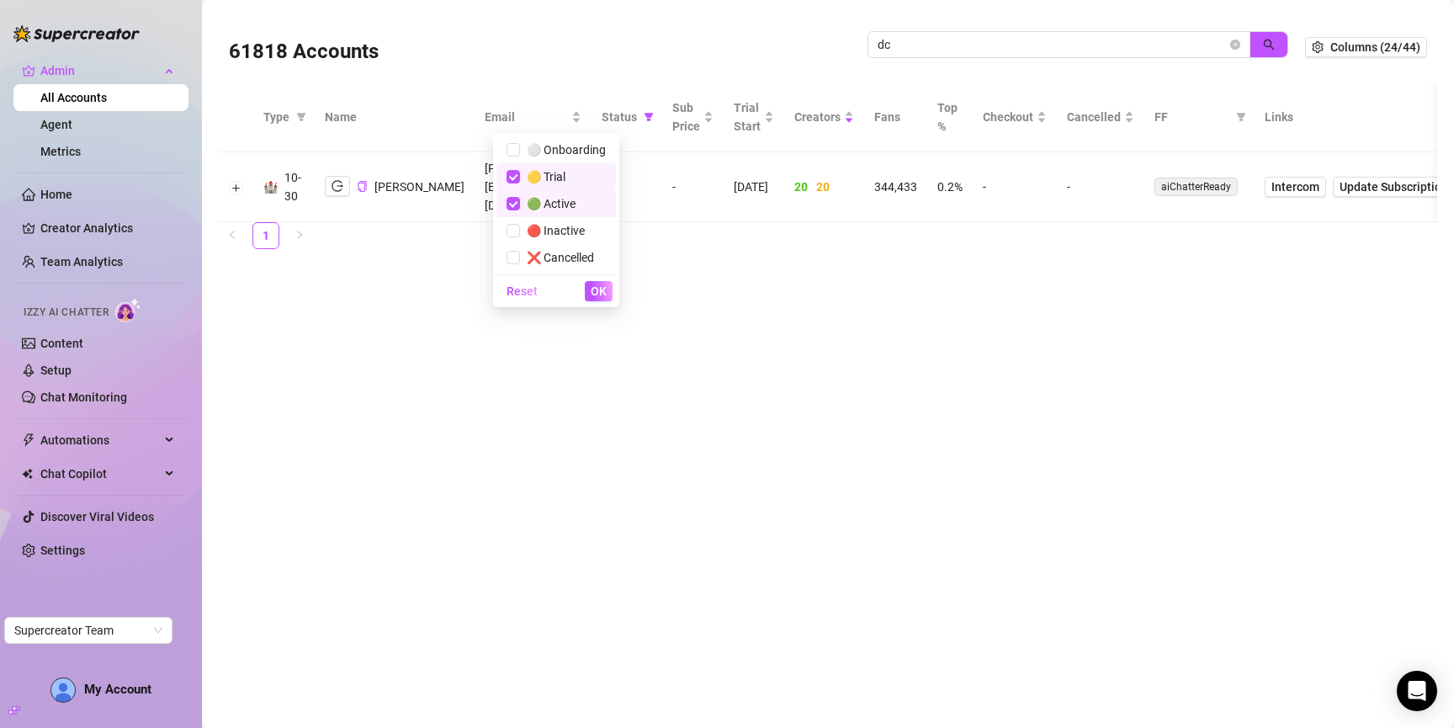
click at [563, 174] on span "🟡 Trial" at bounding box center [542, 176] width 45 height 13
checkbox input "false"
click at [594, 286] on span "OK" at bounding box center [599, 290] width 16 height 13
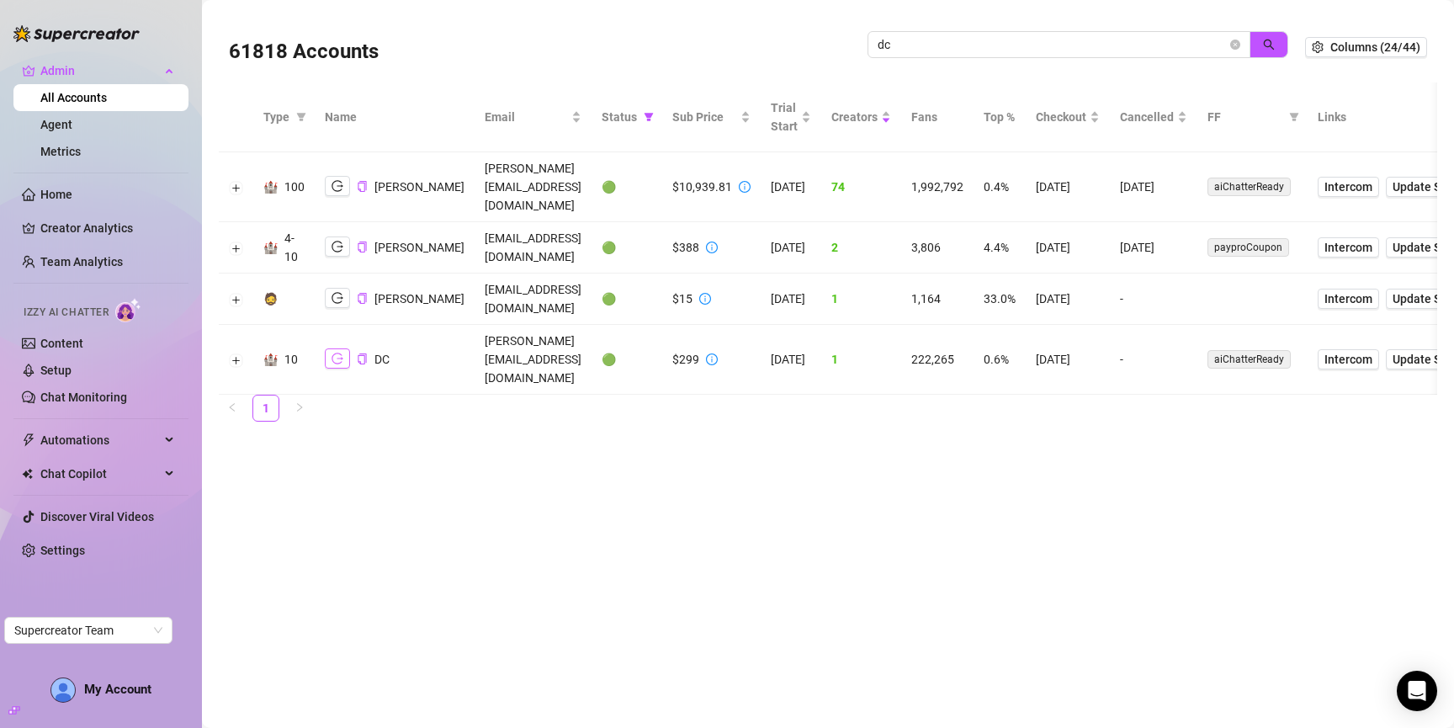
click at [334, 353] on icon "logout" at bounding box center [338, 359] width 12 height 12
click at [1373, 350] on span "Intercom" at bounding box center [1349, 359] width 48 height 19
